Goal: Task Accomplishment & Management: Use online tool/utility

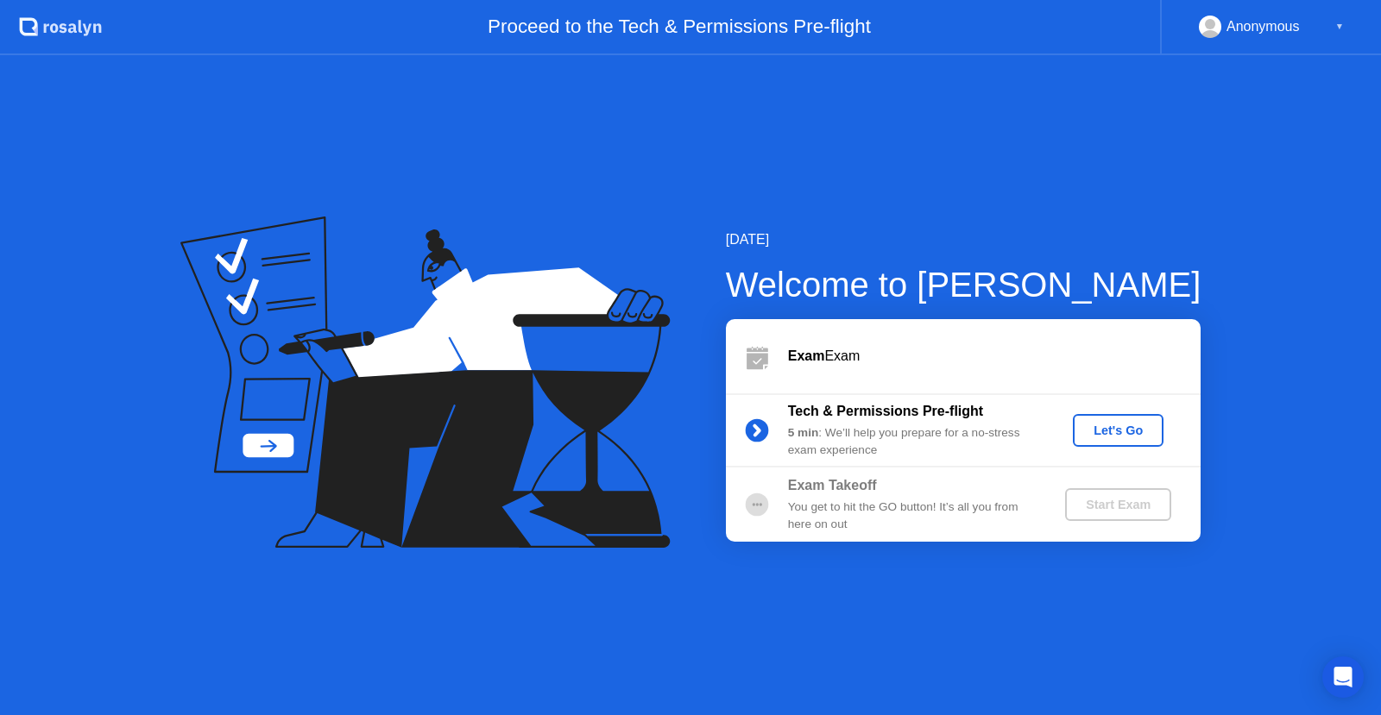
click at [1102, 443] on button "Let's Go" at bounding box center [1117, 430] width 91 height 33
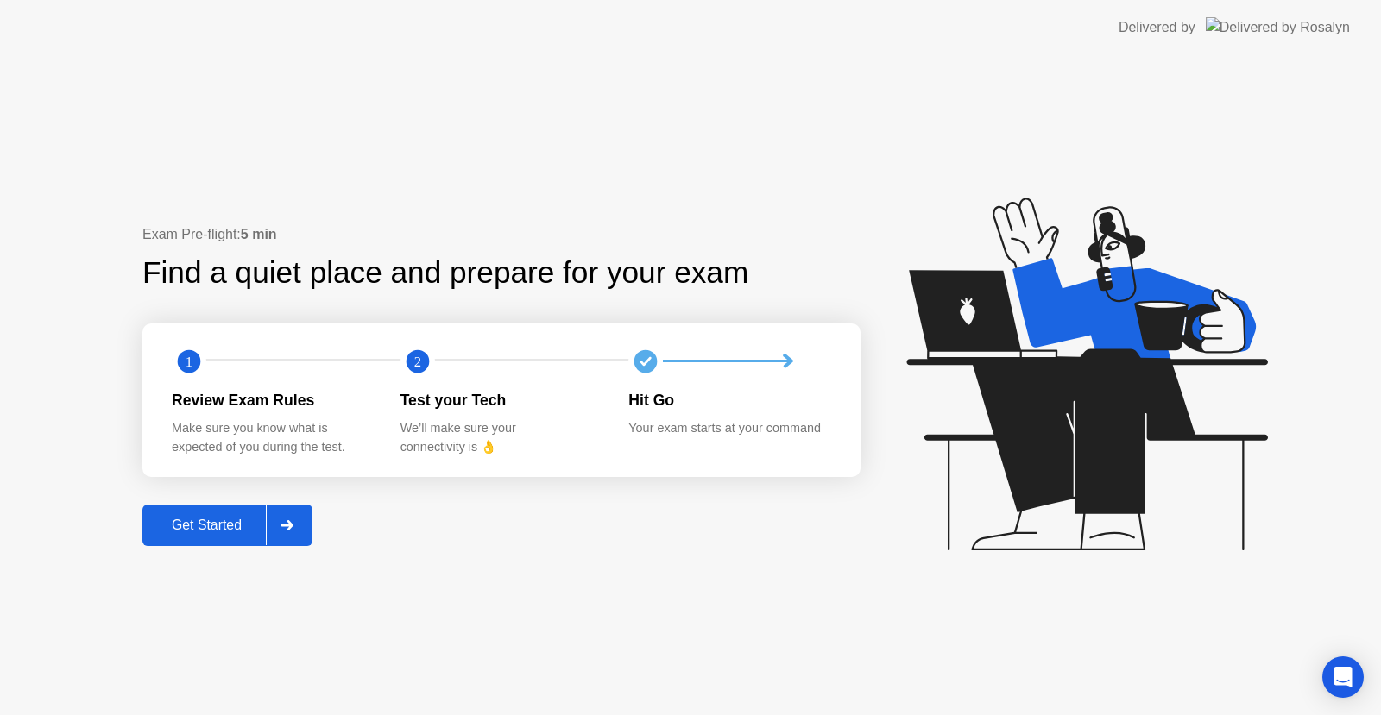
click at [206, 533] on div "Get Started" at bounding box center [207, 526] width 118 height 16
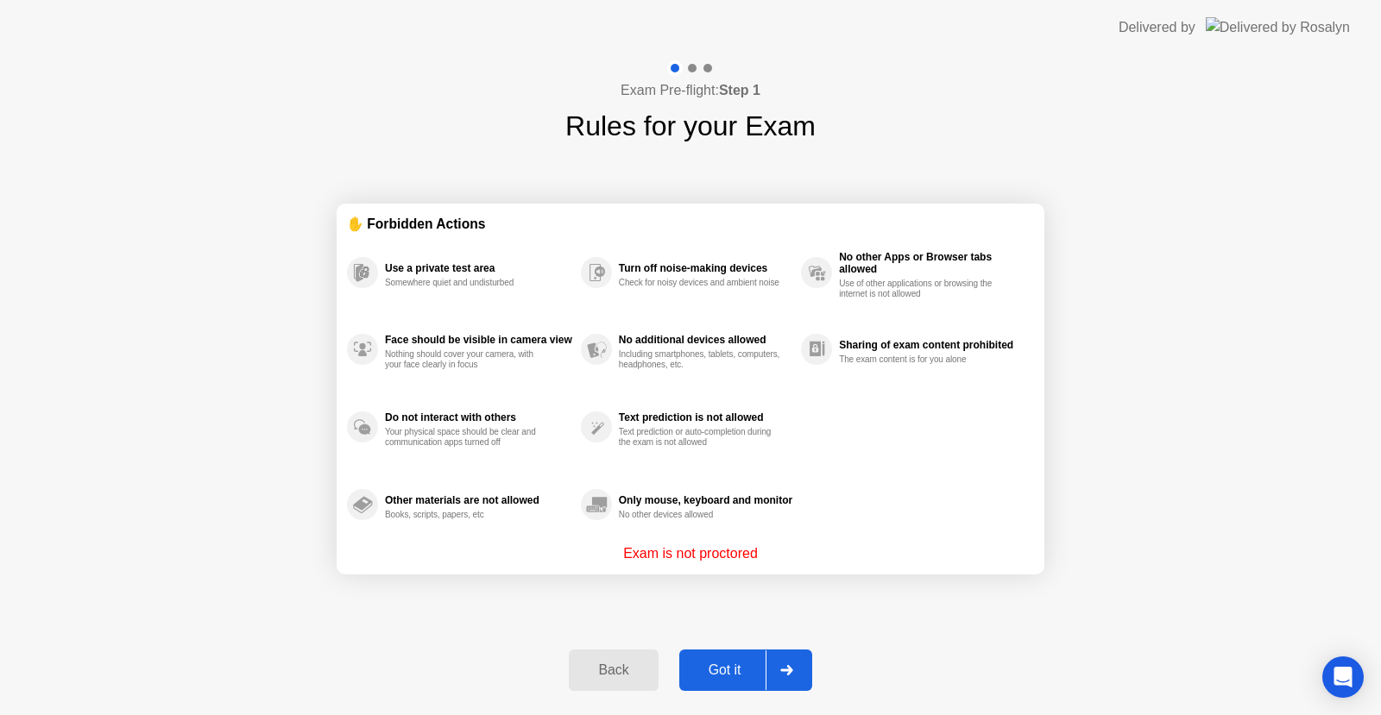
click at [725, 670] on div "Got it" at bounding box center [724, 671] width 81 height 16
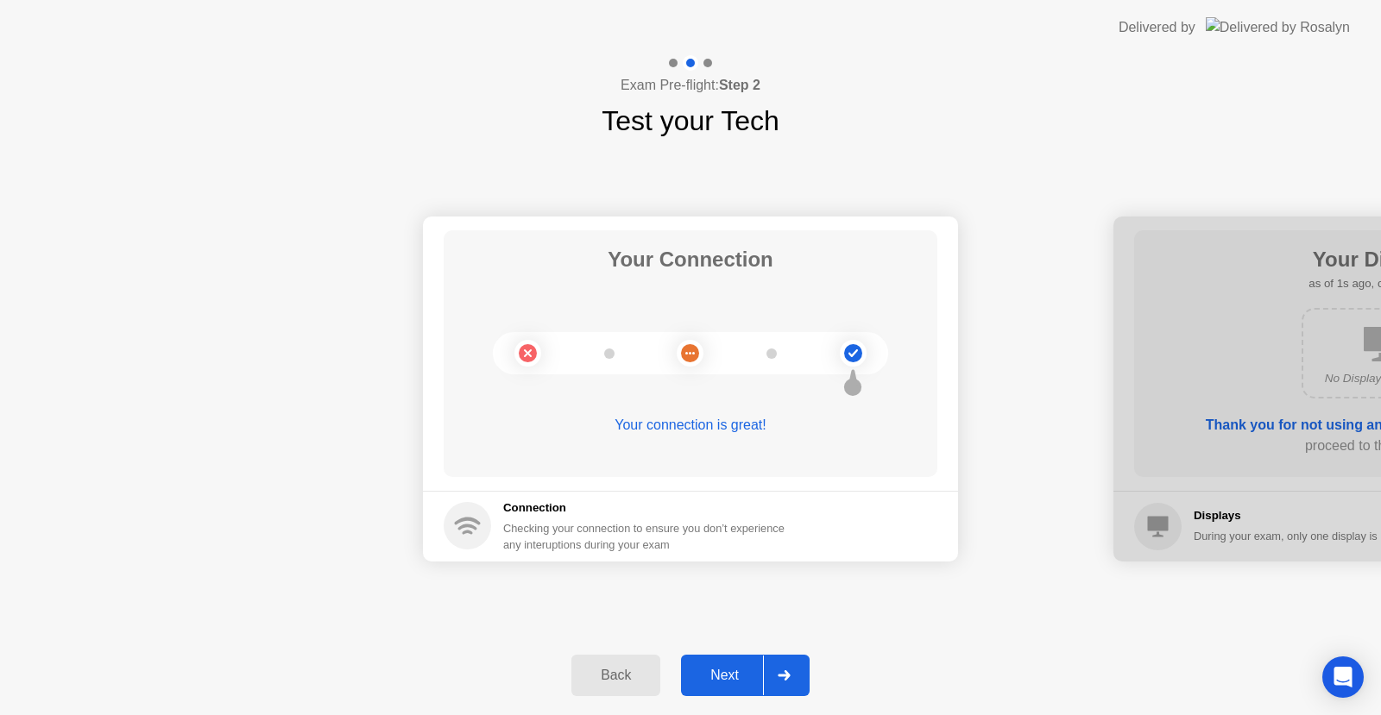
click at [729, 668] on div "Next" at bounding box center [724, 676] width 77 height 16
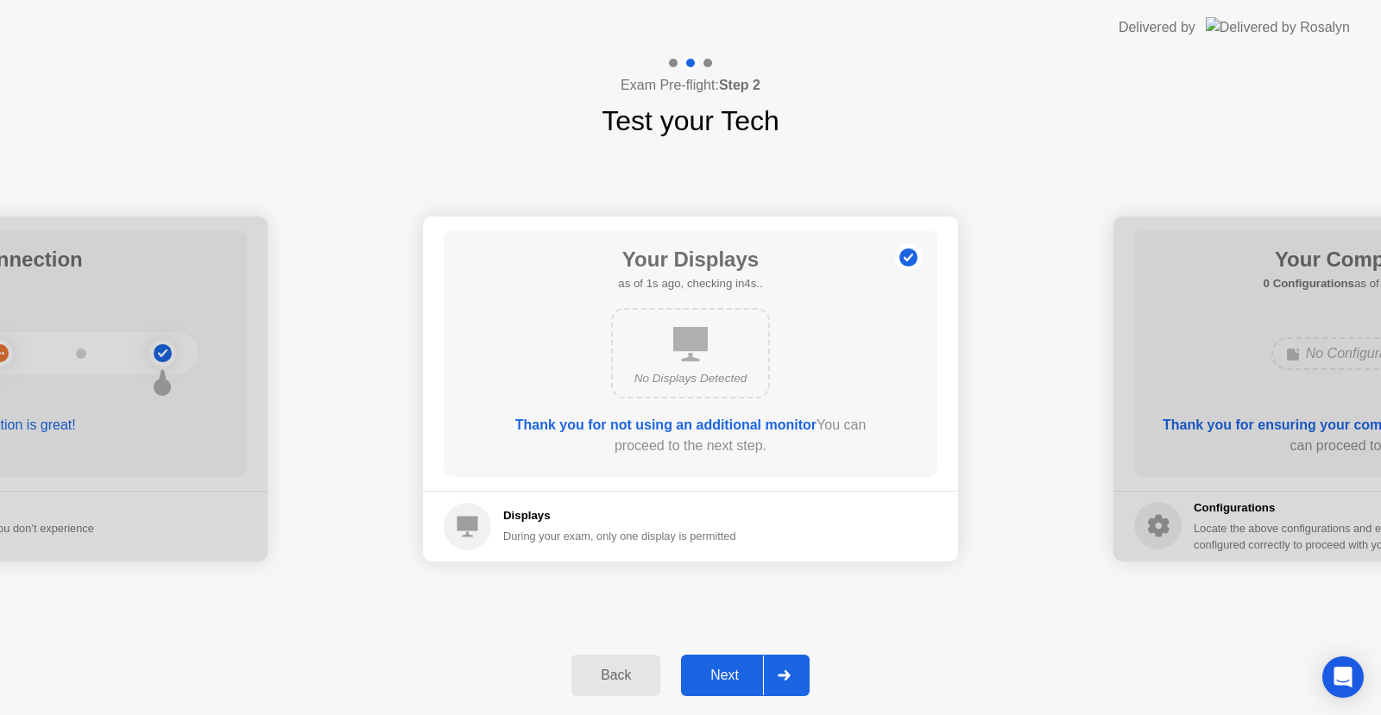
click at [745, 672] on div "Next" at bounding box center [724, 676] width 77 height 16
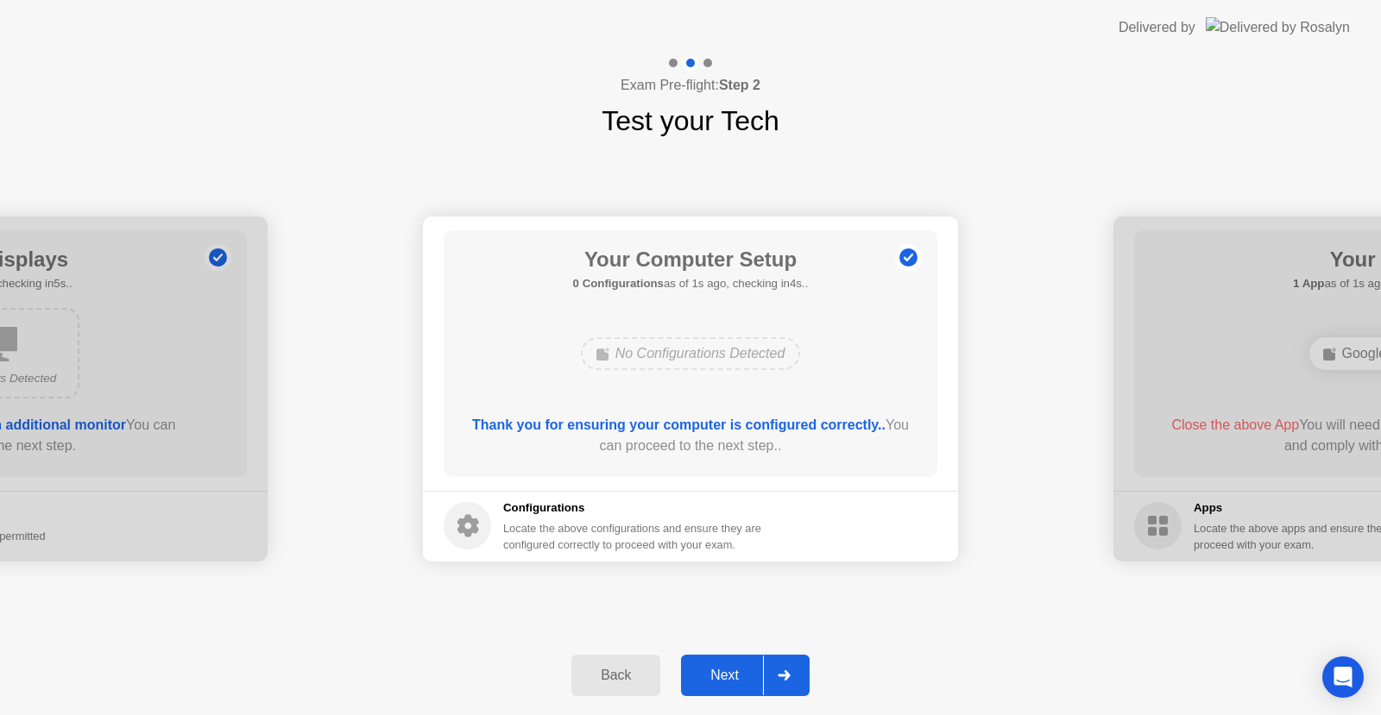
click at [745, 672] on div "Next" at bounding box center [724, 676] width 77 height 16
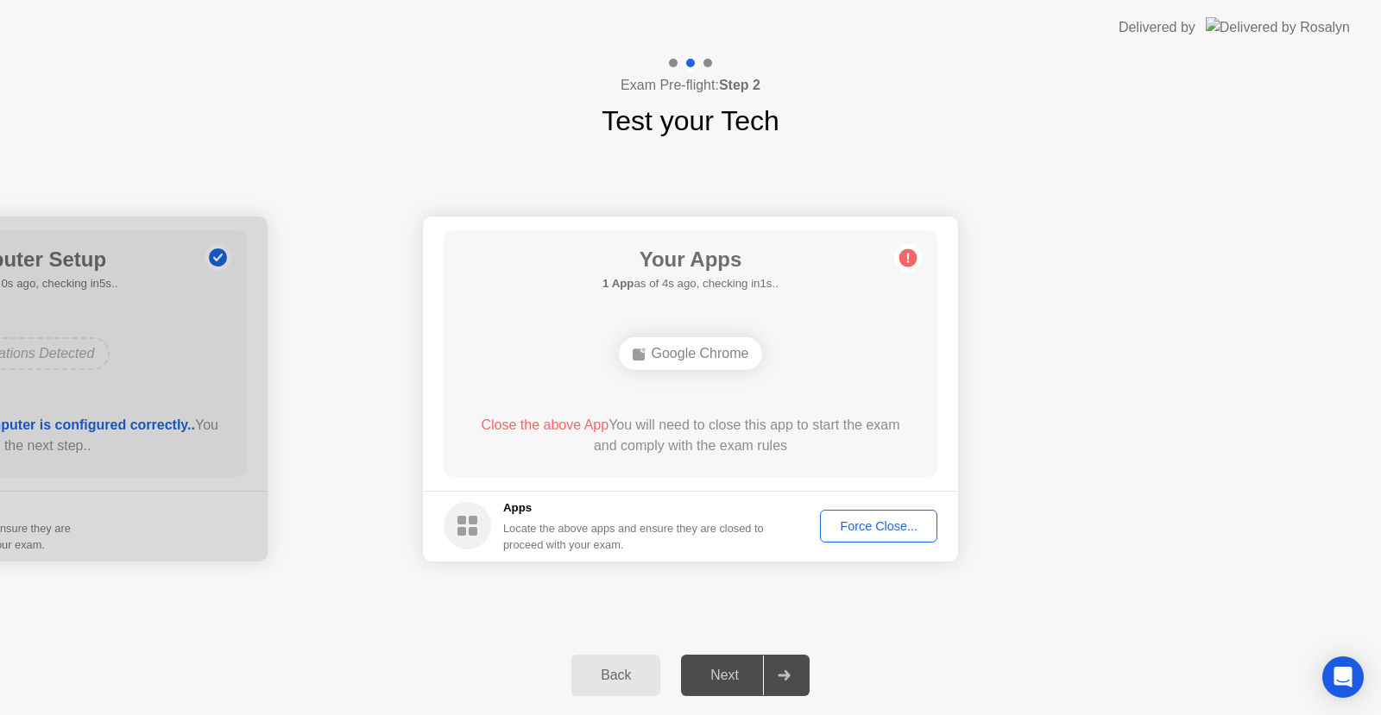
click at [901, 533] on div "Force Close..." at bounding box center [878, 526] width 105 height 14
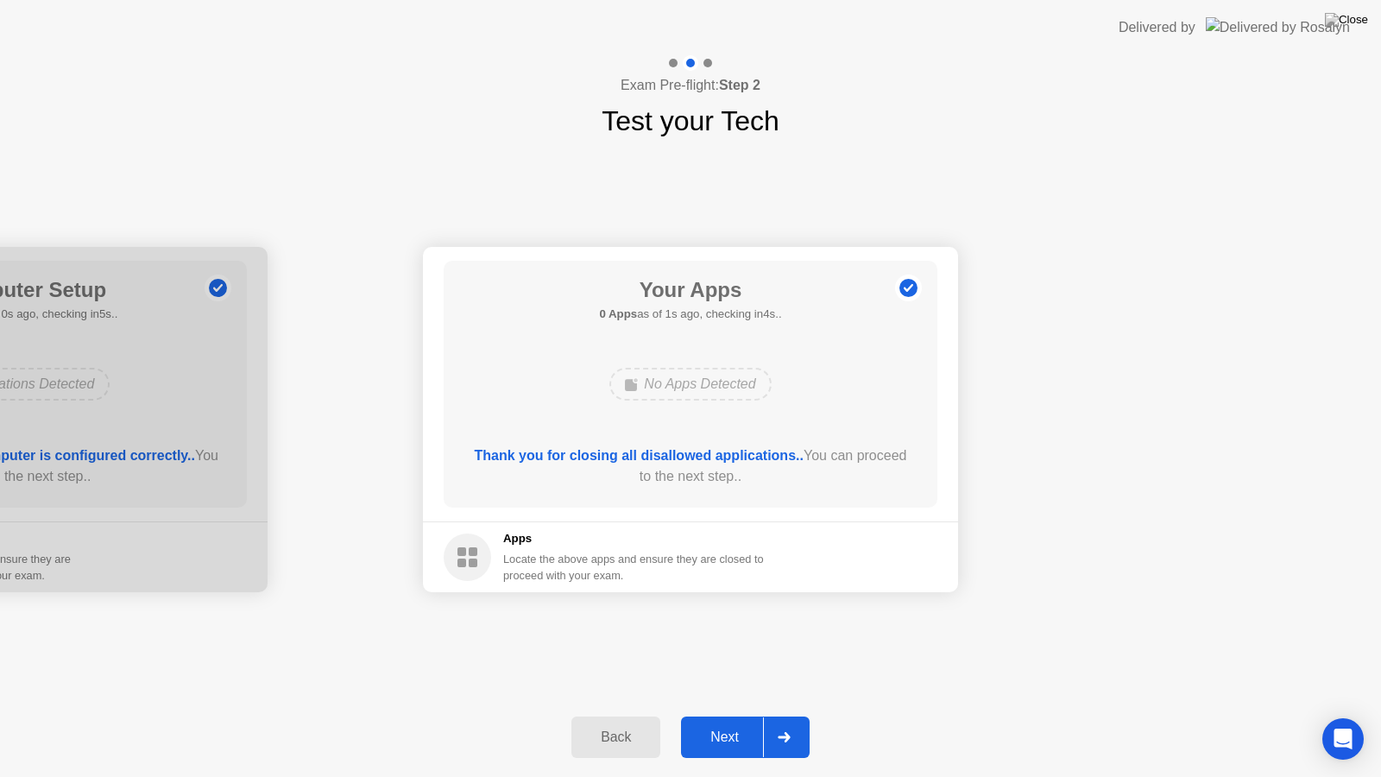
click at [719, 714] on div "Next" at bounding box center [724, 737] width 77 height 16
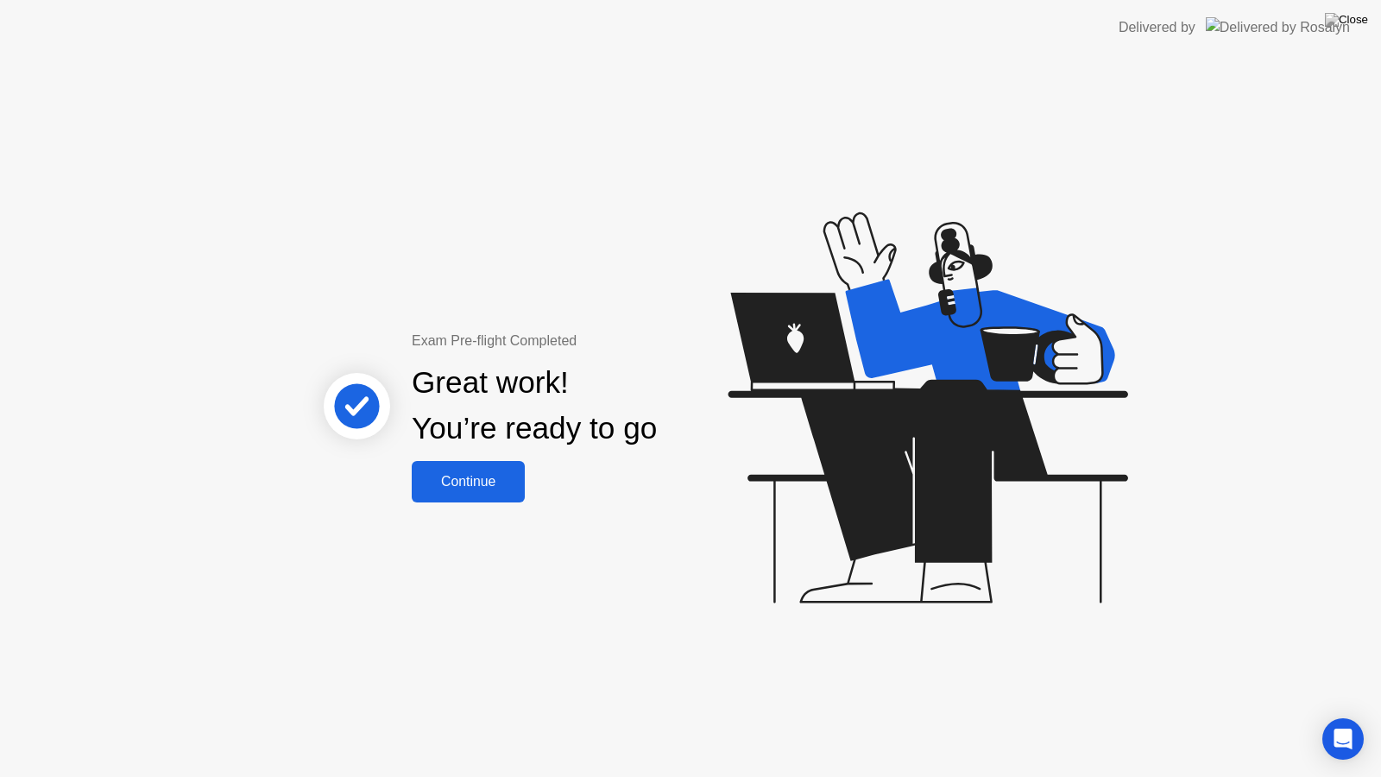
click at [457, 497] on button "Continue" at bounding box center [468, 481] width 113 height 41
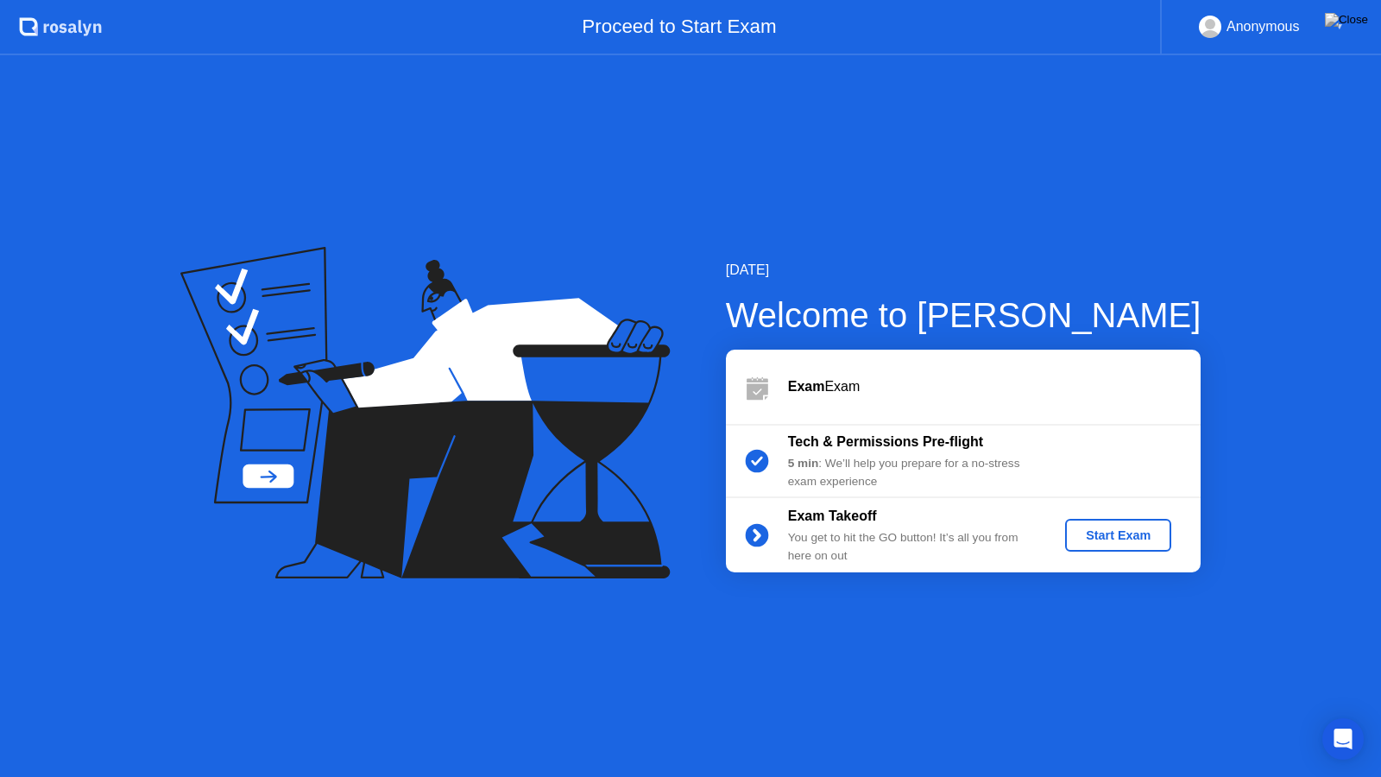
click at [1072, 536] on div "Start Exam" at bounding box center [1118, 535] width 92 height 14
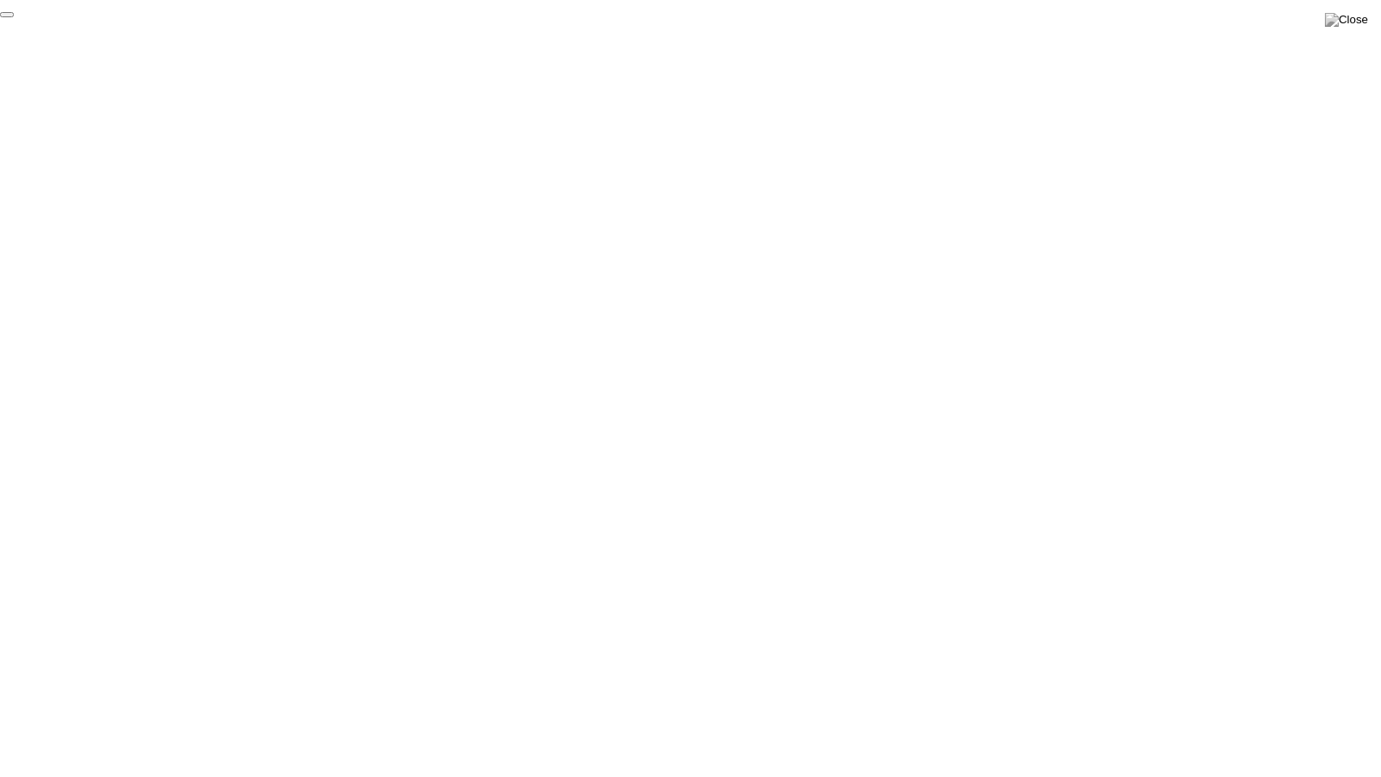
click at [14, 17] on button "End Proctoring Session" at bounding box center [7, 14] width 14 height 5
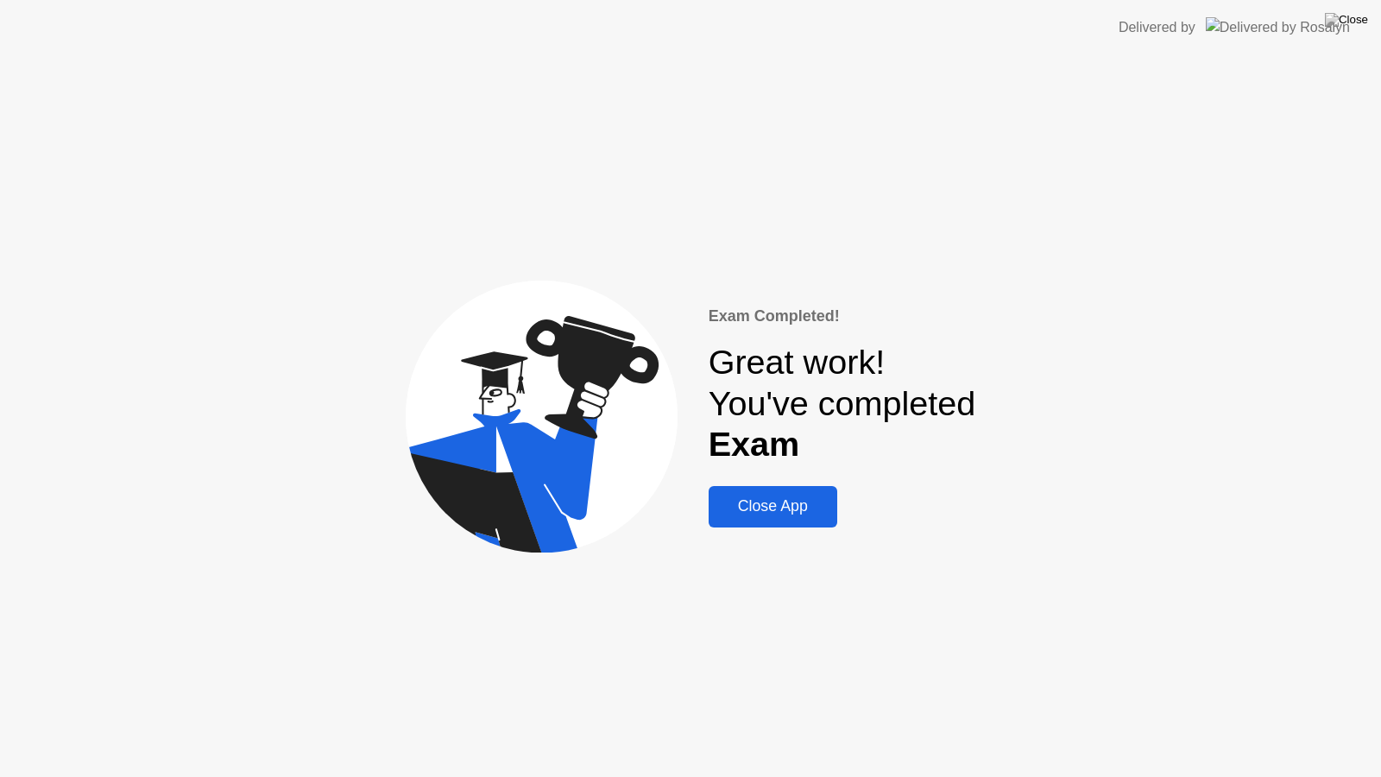
click at [780, 498] on div "Close App" at bounding box center [773, 506] width 118 height 18
